Goal: Entertainment & Leisure: Consume media (video, audio)

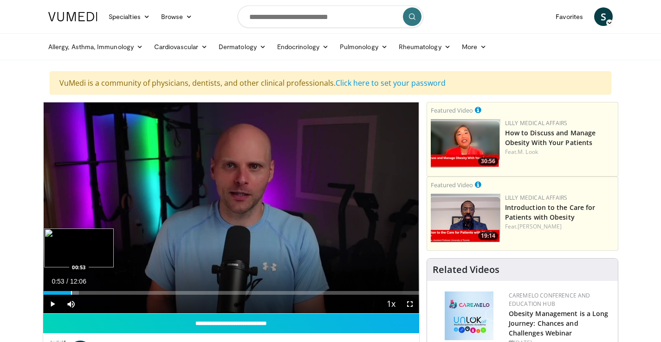
click at [71, 289] on div "Loaded : 9.54% 00:53 00:53" at bounding box center [231, 290] width 376 height 9
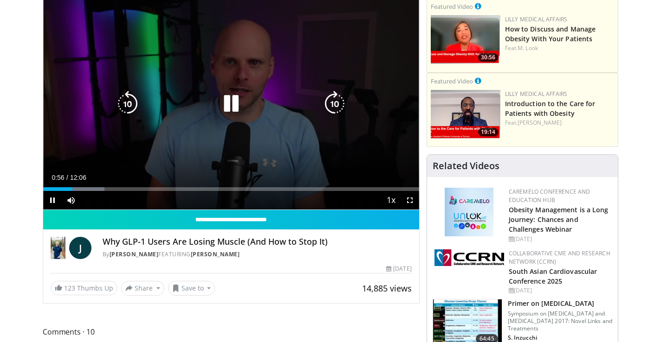
scroll to position [104, 0]
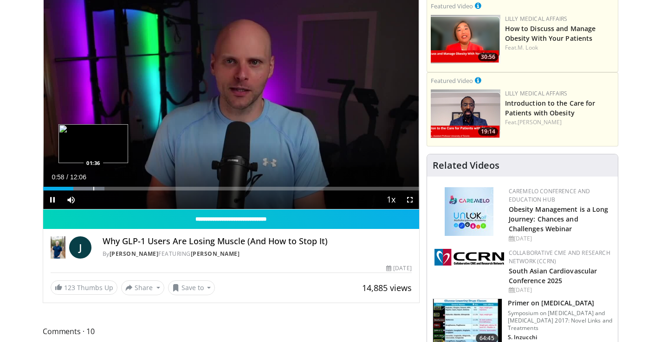
click at [93, 185] on div "Loaded : 16.36% 00:58 01:36" at bounding box center [231, 186] width 376 height 9
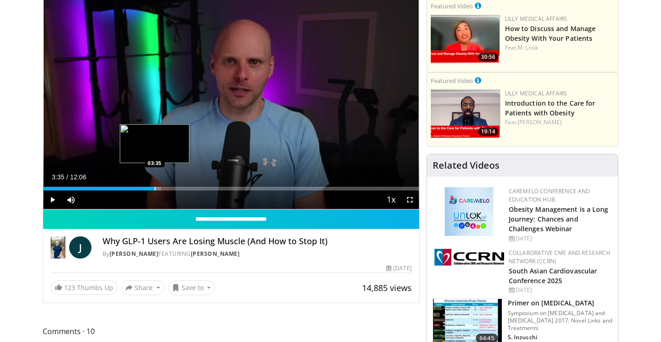
click at [154, 187] on div "Progress Bar" at bounding box center [154, 189] width 1 height 4
click at [186, 187] on div "Progress Bar" at bounding box center [186, 189] width 1 height 4
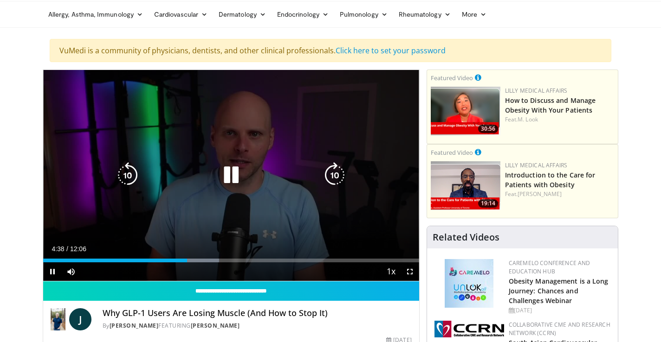
scroll to position [0, 0]
